Goal: Use online tool/utility: Utilize a website feature to perform a specific function

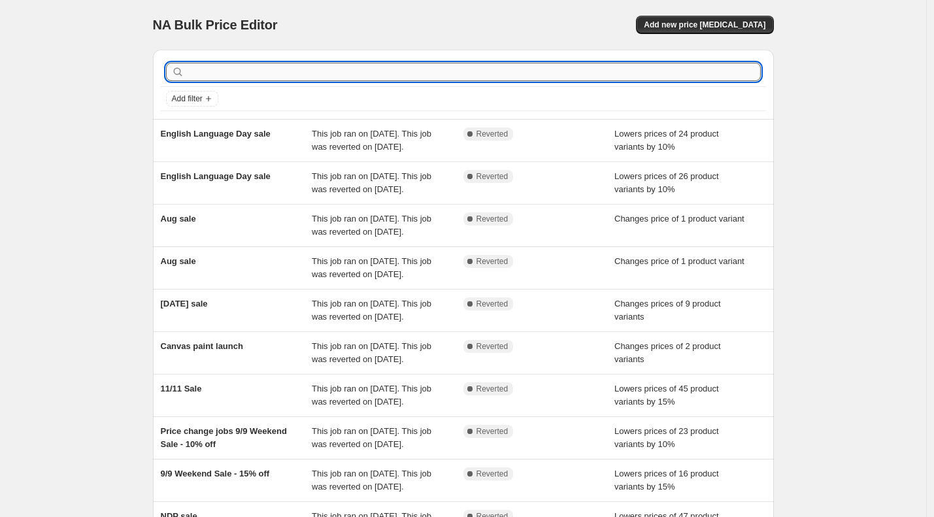
click at [239, 67] on input "text" at bounding box center [474, 72] width 574 height 18
click at [80, 50] on div "NA Bulk Price Editor. This page is ready NA Bulk Price Editor Add new price [ME…" at bounding box center [463, 336] width 926 height 673
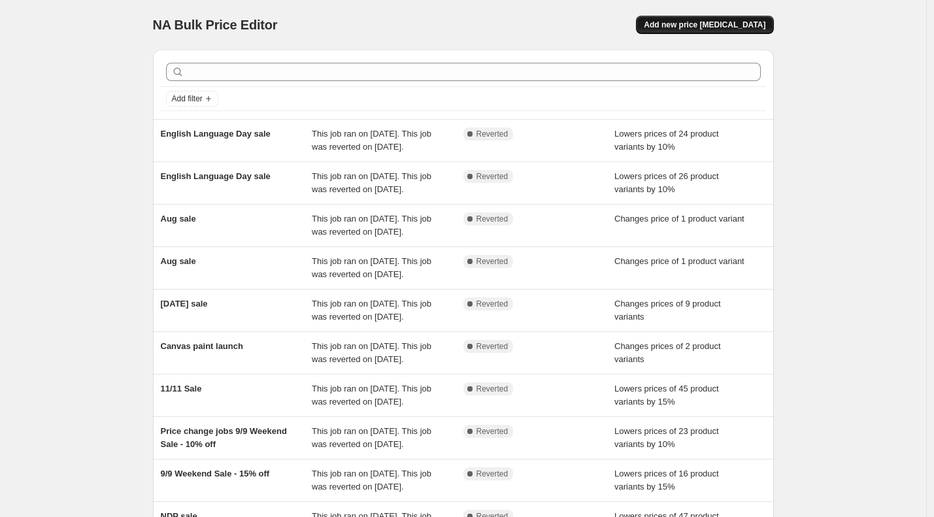
click at [676, 21] on span "Add new price [MEDICAL_DATA]" at bounding box center [705, 25] width 122 height 10
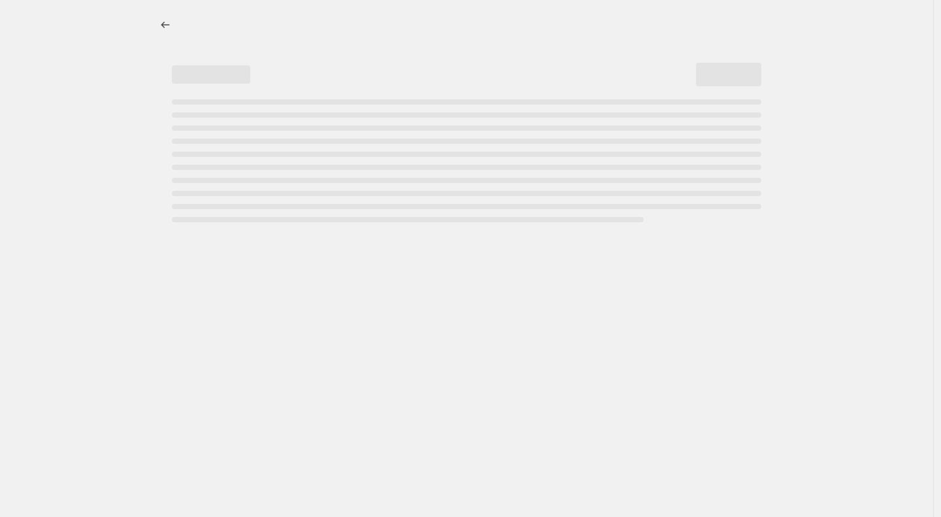
select select "percentage"
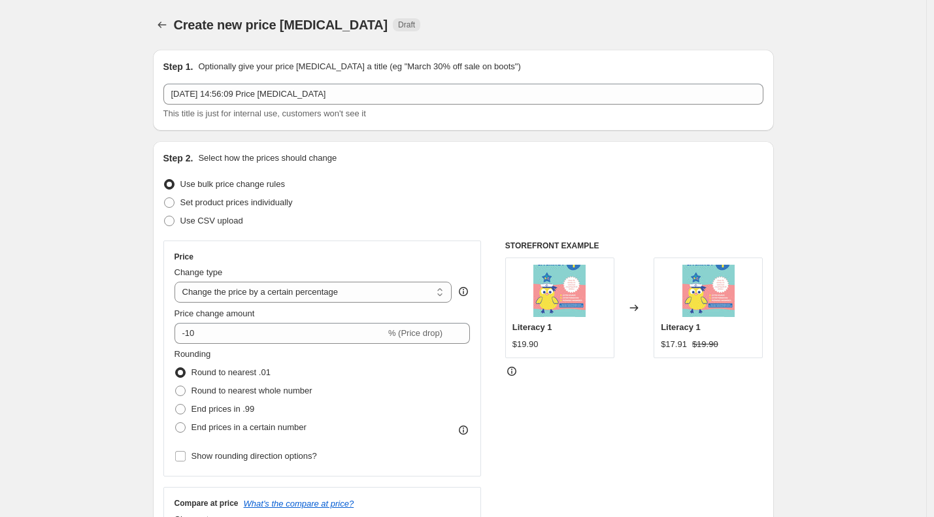
scroll to position [82, 0]
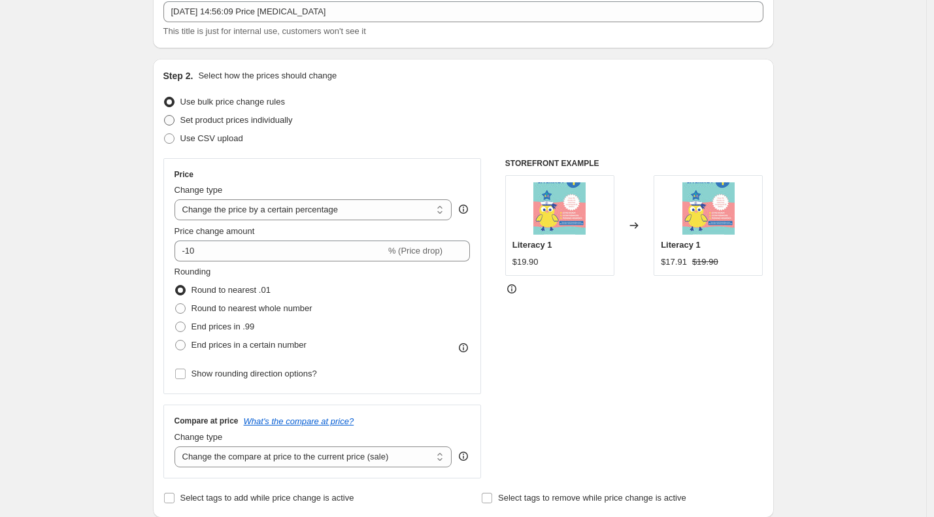
click at [189, 119] on span "Set product prices individually" at bounding box center [236, 120] width 112 height 10
click at [165, 116] on input "Set product prices individually" at bounding box center [164, 115] width 1 height 1
radio input "true"
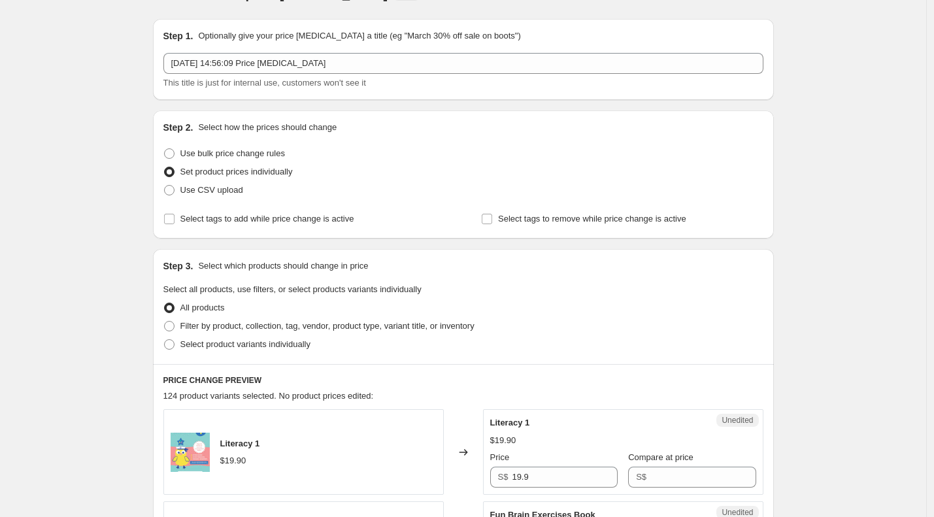
scroll to position [0, 0]
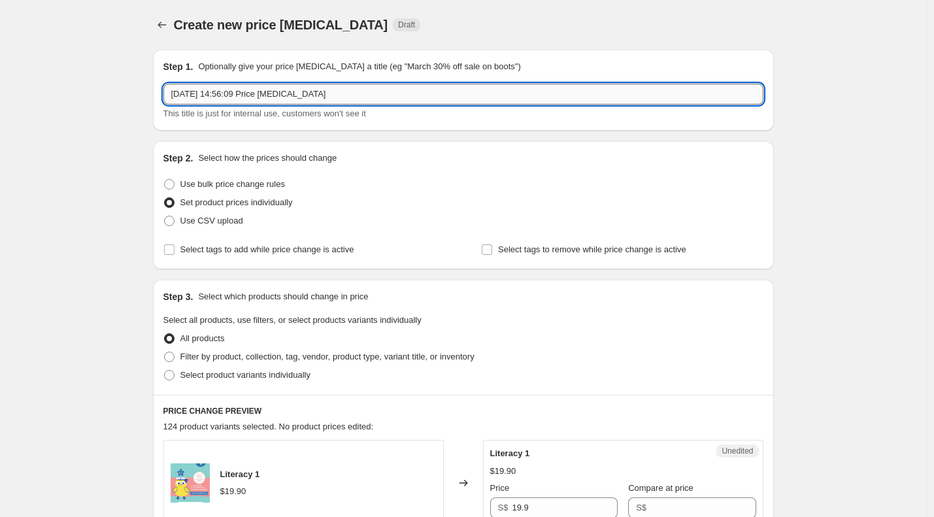
click at [220, 86] on input "2 Sept 2025, 14:56:09 Price change job" at bounding box center [463, 94] width 600 height 21
click at [210, 89] on input "2 Sept 2025, 14:56:09 Price change job" at bounding box center [463, 94] width 600 height 21
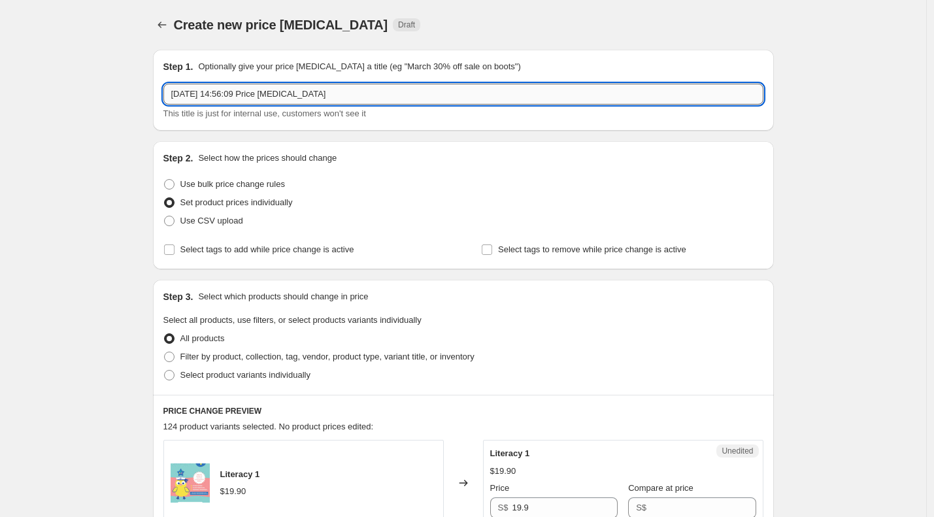
click at [210, 89] on input "2 Sept 2025, 14:56:09 Price change job" at bounding box center [463, 94] width 600 height 21
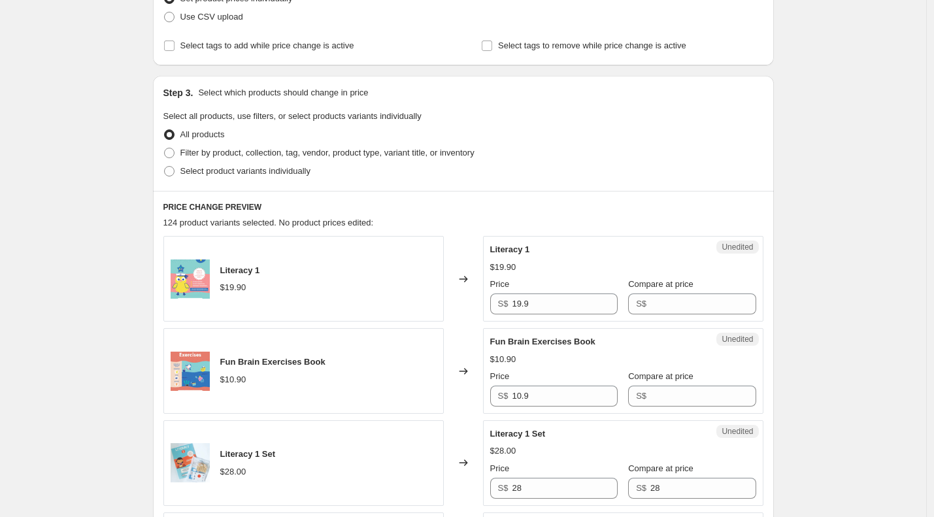
scroll to position [205, 0]
type input "product clearance"
click at [203, 170] on span "Select product variants individually" at bounding box center [245, 170] width 130 height 10
click at [165, 165] on input "Select product variants individually" at bounding box center [164, 165] width 1 height 1
radio input "true"
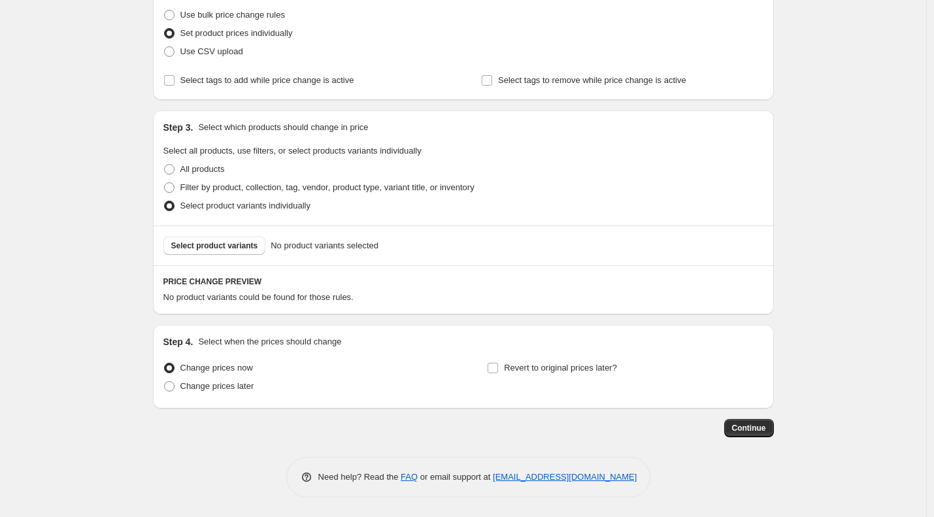
scroll to position [169, 0]
click at [239, 241] on span "Select product variants" at bounding box center [214, 246] width 87 height 10
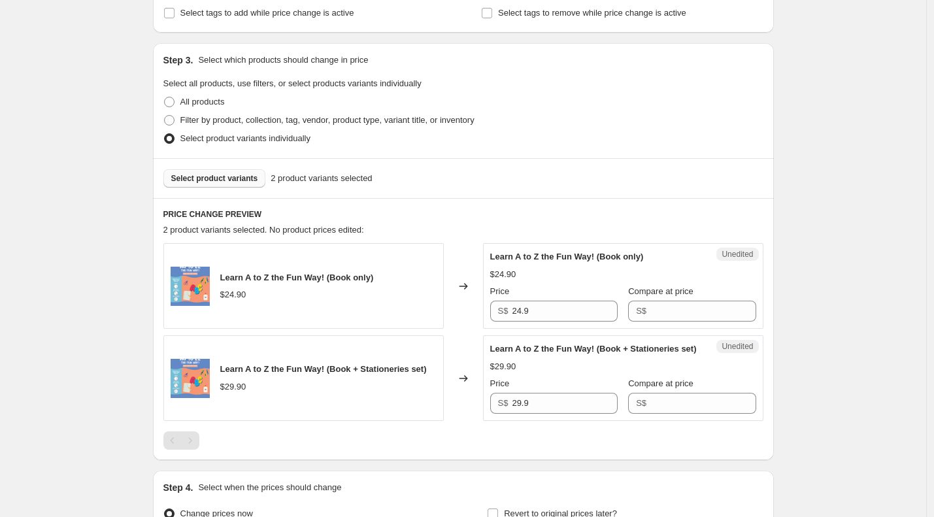
scroll to position [0, 0]
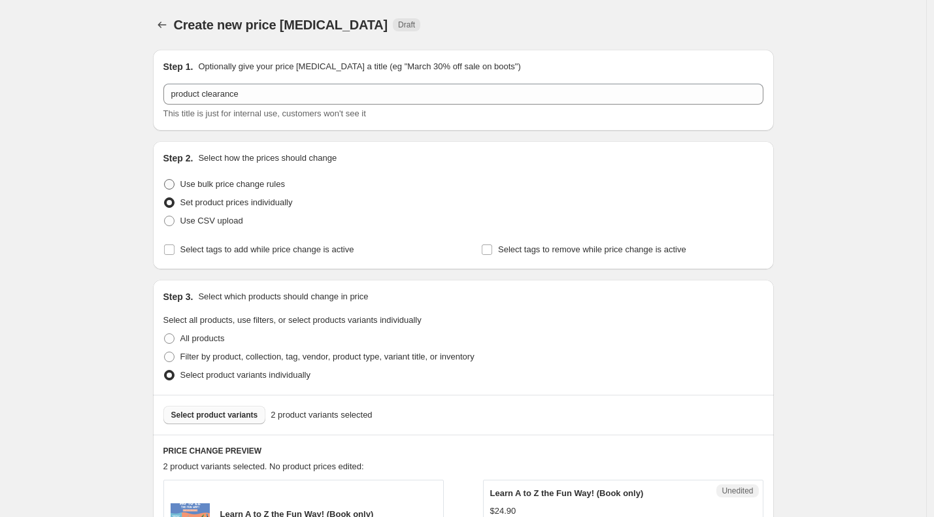
click at [250, 182] on span "Use bulk price change rules" at bounding box center [232, 184] width 105 height 10
click at [165, 180] on input "Use bulk price change rules" at bounding box center [164, 179] width 1 height 1
radio input "true"
select select "percentage"
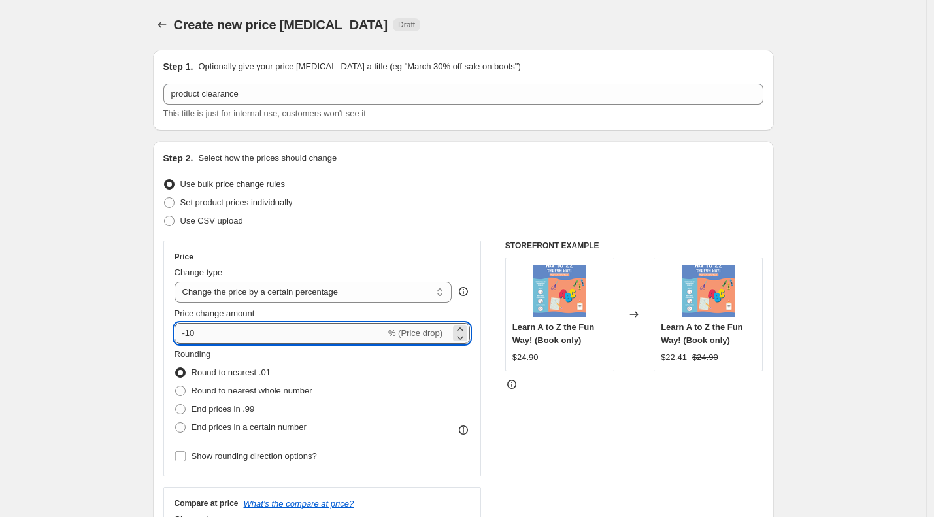
click at [210, 333] on input "-10" at bounding box center [279, 333] width 211 height 21
type input "-1"
type input "-20"
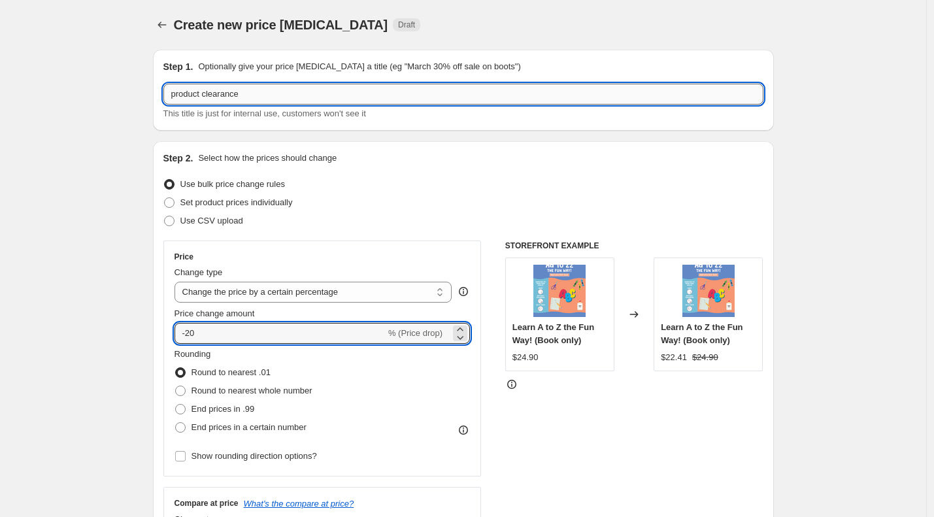
click at [190, 91] on input "product clearance" at bounding box center [463, 94] width 600 height 21
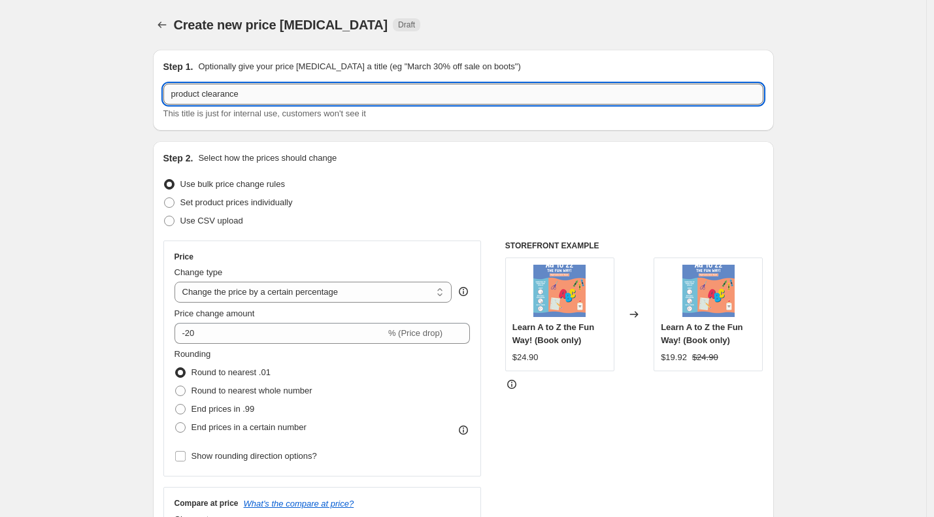
click at [190, 91] on input "product clearance" at bounding box center [463, 94] width 600 height 21
type input "learn a-z book clearance"
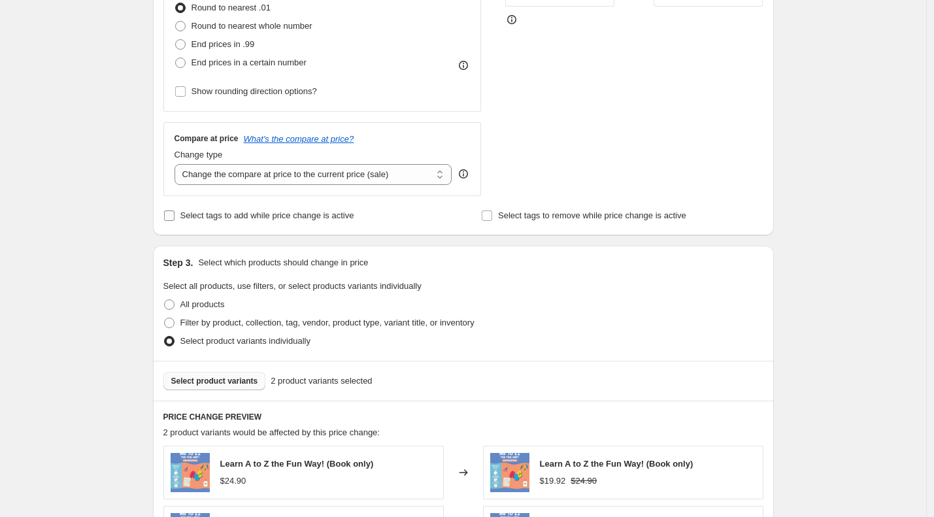
scroll to position [299, 0]
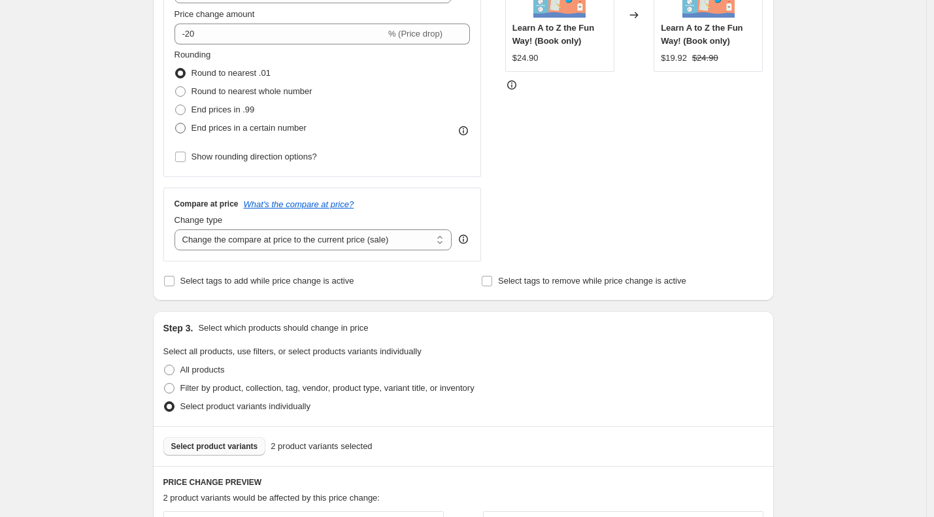
click at [218, 127] on span "End prices in a certain number" at bounding box center [248, 128] width 115 height 10
click at [176, 124] on input "End prices in a certain number" at bounding box center [175, 123] width 1 height 1
radio input "true"
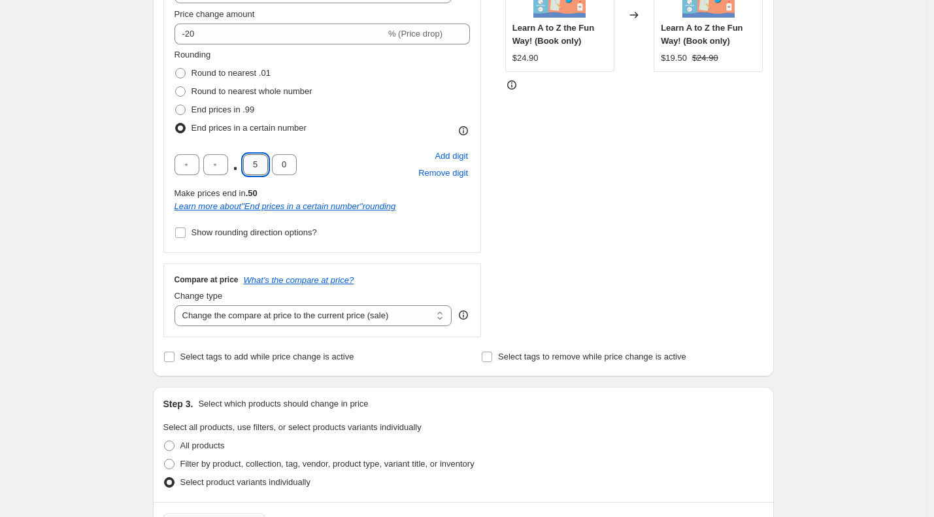
click at [255, 161] on input "5" at bounding box center [255, 164] width 25 height 21
type input "5"
click at [139, 182] on div "Create new price change job. This page is ready Create new price change job Dra…" at bounding box center [463, 322] width 926 height 1242
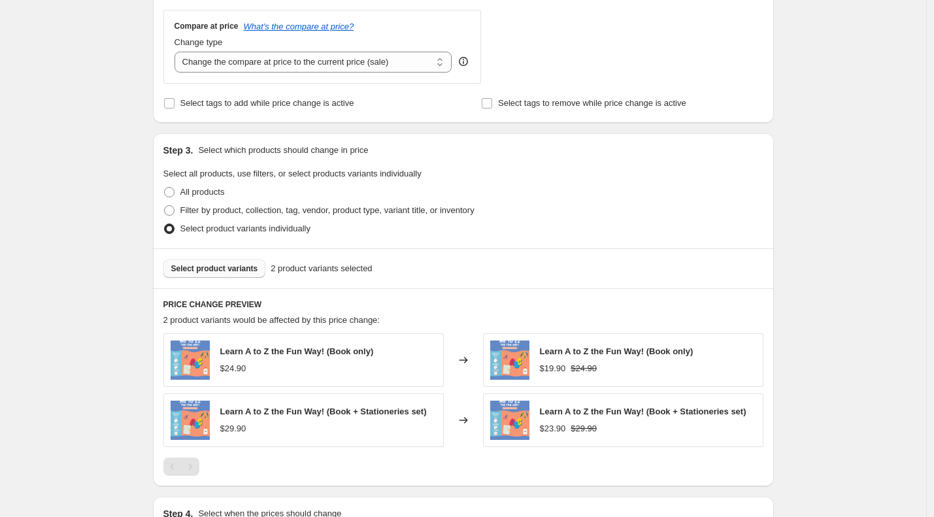
scroll to position [725, 0]
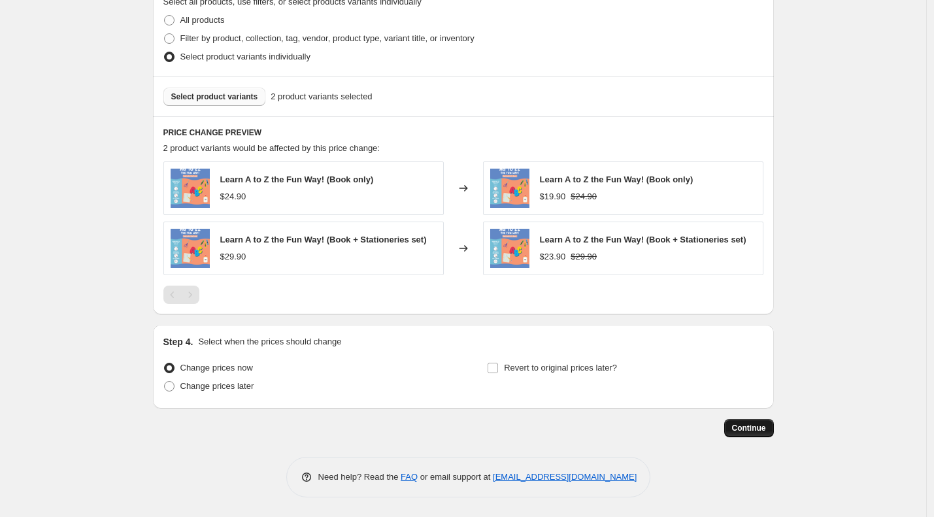
click at [733, 420] on button "Continue" at bounding box center [749, 428] width 50 height 18
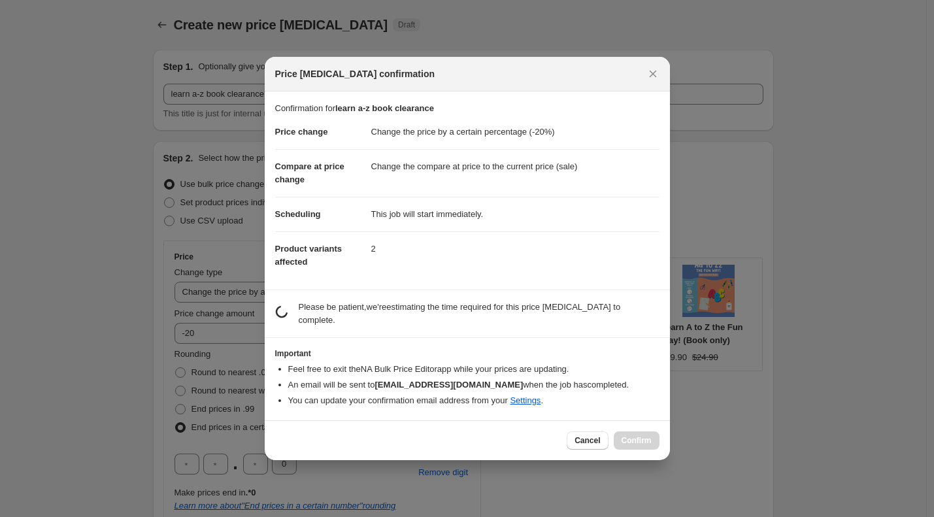
scroll to position [0, 0]
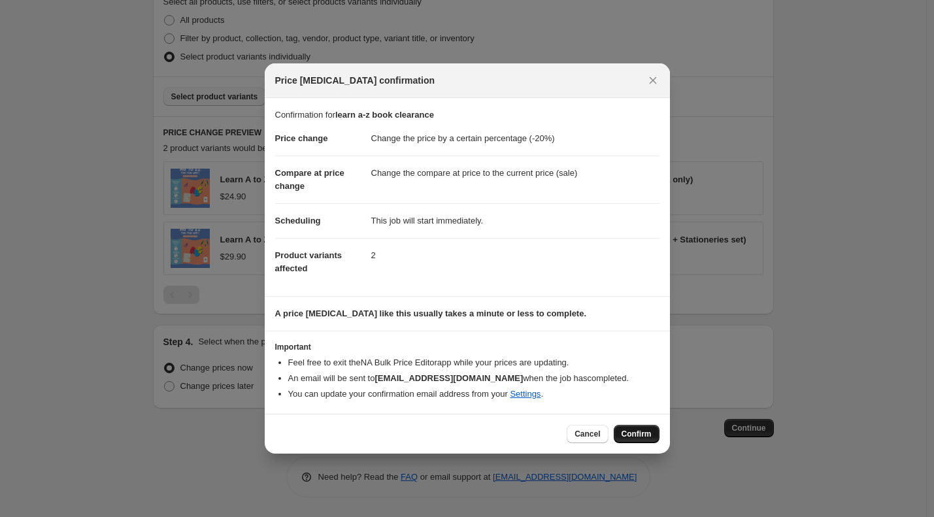
click at [635, 430] on span "Confirm" at bounding box center [637, 434] width 30 height 10
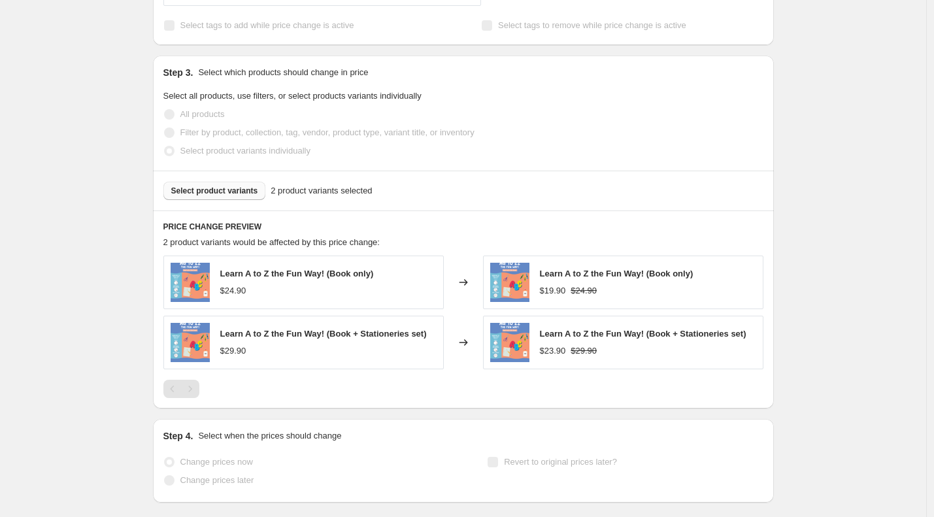
scroll to position [759, 0]
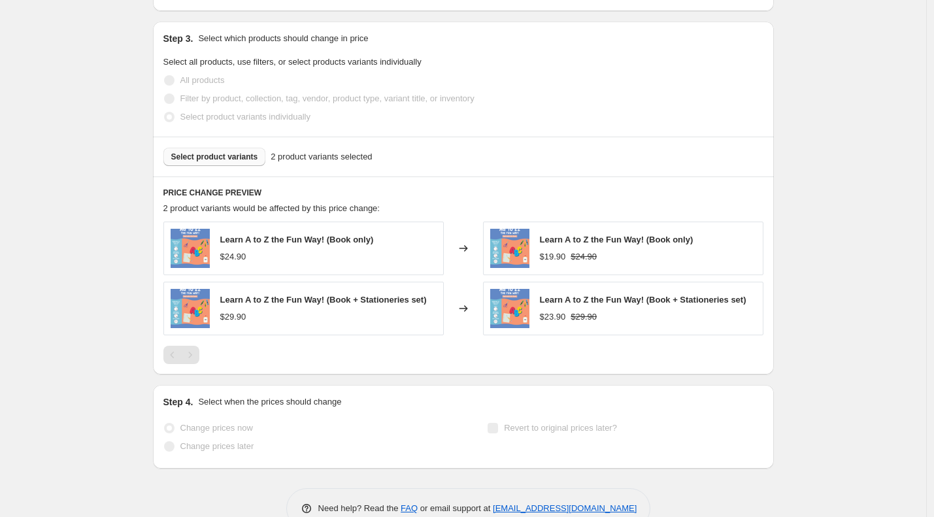
select select "percentage"
